Goal: Transaction & Acquisition: Purchase product/service

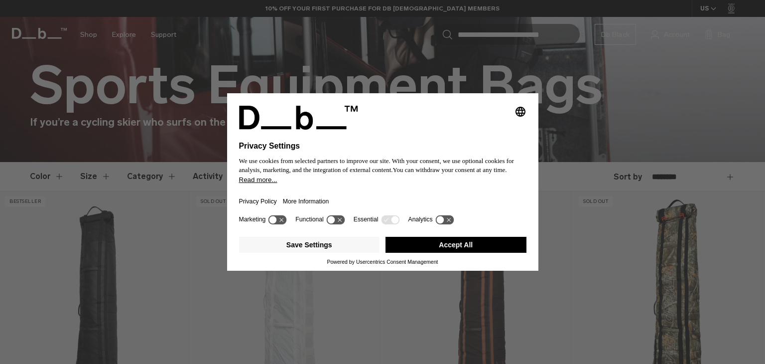
click at [164, 177] on div "Selecting an option will immediately change the language Privacy Settings We us…" at bounding box center [382, 182] width 765 height 364
click at [283, 220] on icon at bounding box center [282, 220] width 4 height 4
click at [276, 219] on icon at bounding box center [278, 219] width 18 height 9
click at [332, 246] on button "Save Settings" at bounding box center [309, 245] width 141 height 16
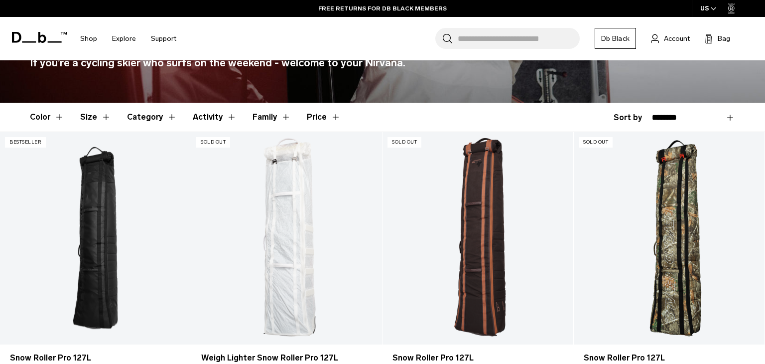
scroll to position [239, 0]
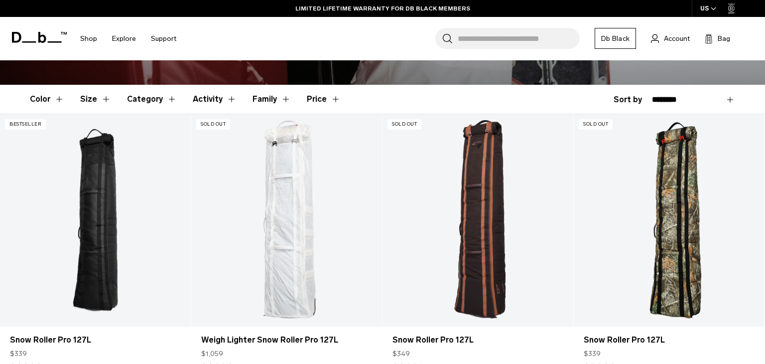
click at [167, 100] on button "Category" at bounding box center [152, 99] width 50 height 29
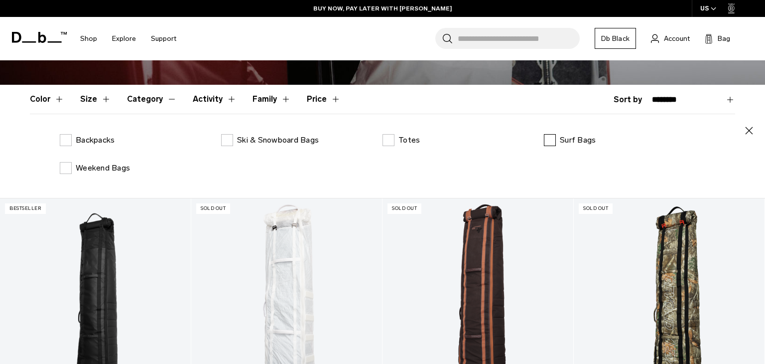
click at [554, 140] on label "Surf Bags" at bounding box center [570, 140] width 52 height 12
